Goal: Task Accomplishment & Management: Use online tool/utility

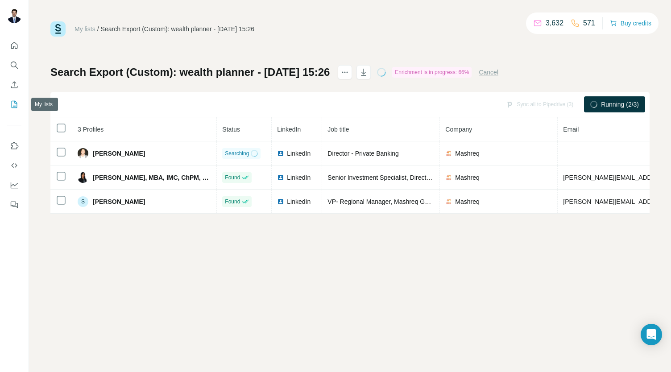
click at [13, 103] on icon "My lists" at bounding box center [14, 104] width 9 height 9
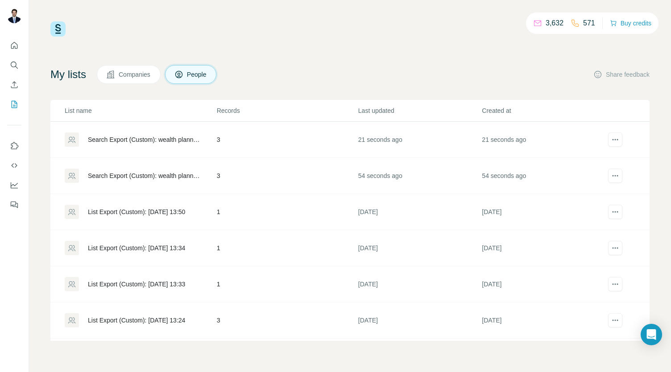
click at [154, 174] on div "Search Export (Custom): wealth planner - [DATE] 15:25" at bounding box center [145, 175] width 114 height 9
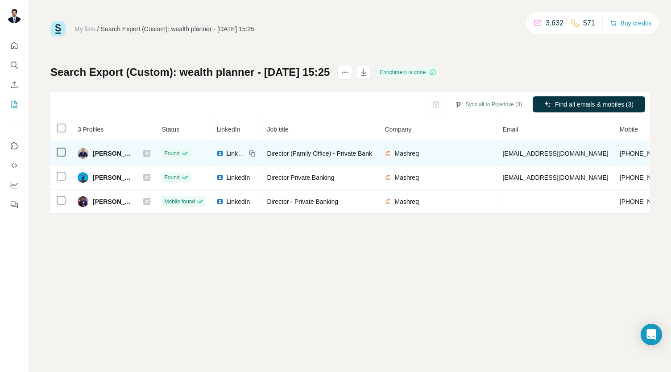
click at [508, 152] on span "[EMAIL_ADDRESS][DOMAIN_NAME]" at bounding box center [555, 153] width 106 height 7
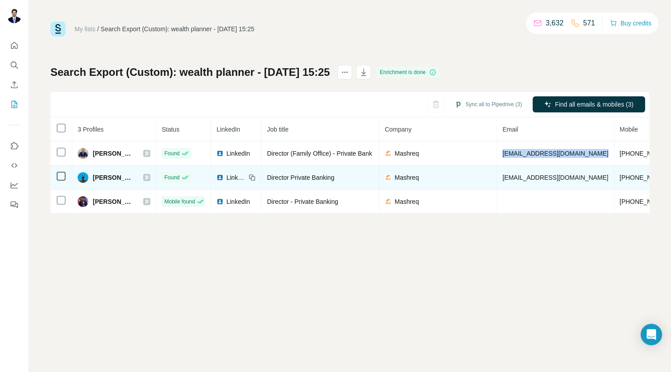
copy span "[EMAIL_ADDRESS][DOMAIN_NAME]"
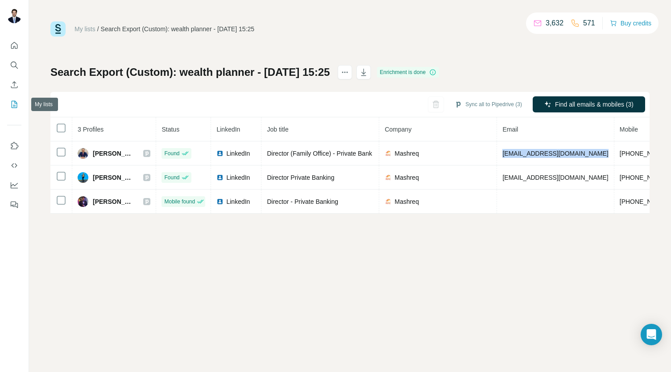
click at [8, 110] on button "My lists" at bounding box center [14, 104] width 14 height 16
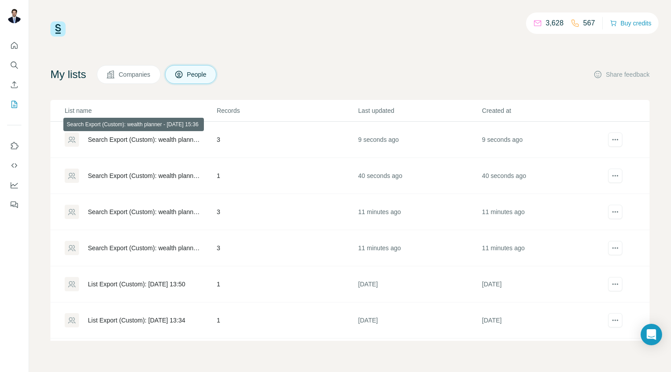
click at [181, 143] on div "Search Export (Custom): wealth planner - [DATE] 15:36" at bounding box center [145, 139] width 114 height 9
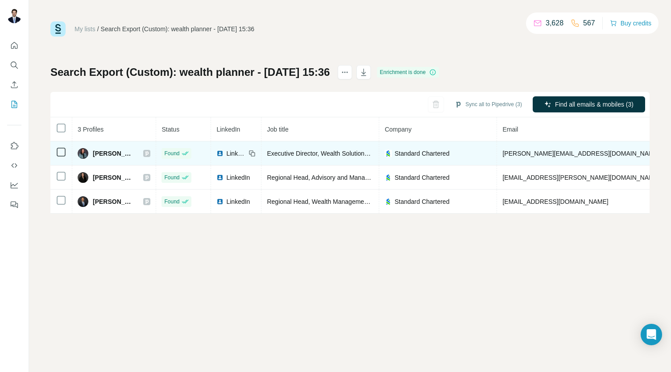
click at [545, 147] on td "[PERSON_NAME][EMAIL_ADDRESS][DOMAIN_NAME]" at bounding box center [581, 153] width 168 height 24
click at [547, 153] on span "[PERSON_NAME][EMAIL_ADDRESS][DOMAIN_NAME]" at bounding box center [580, 153] width 157 height 7
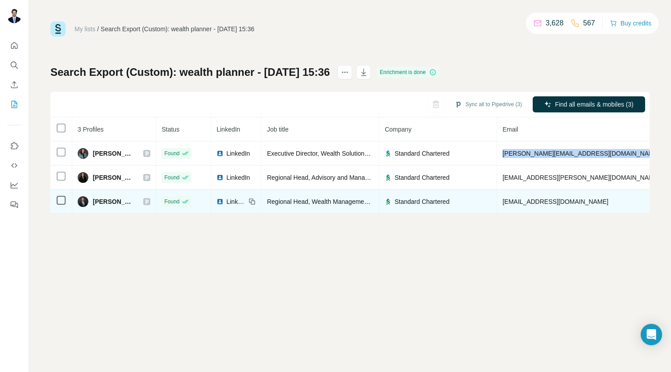
copy span "[PERSON_NAME][EMAIL_ADDRESS][DOMAIN_NAME]"
